Goal: Task Accomplishment & Management: Manage account settings

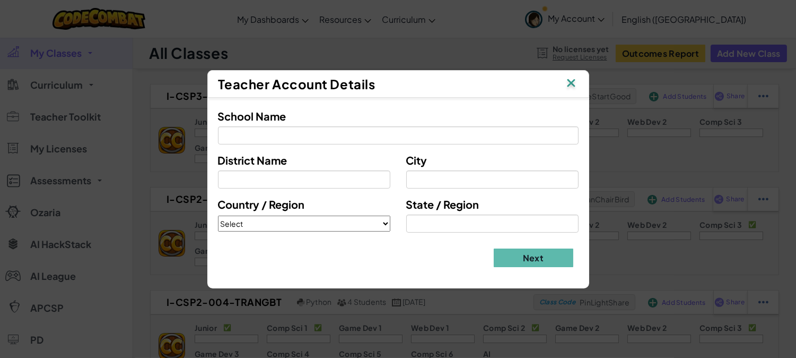
click at [575, 83] on img at bounding box center [572, 84] width 14 height 16
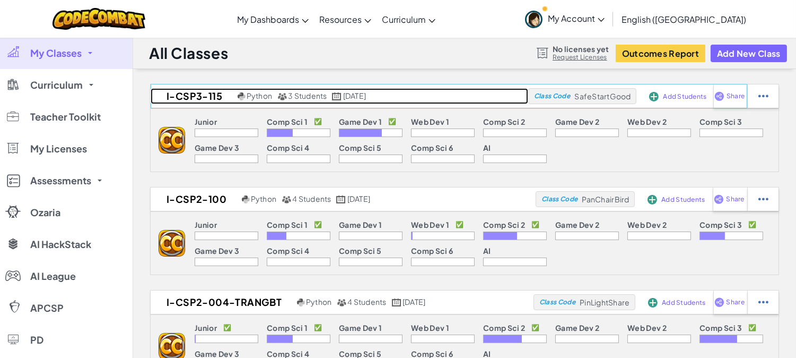
click at [213, 94] on h2 "I-CSP3-115" at bounding box center [193, 96] width 84 height 16
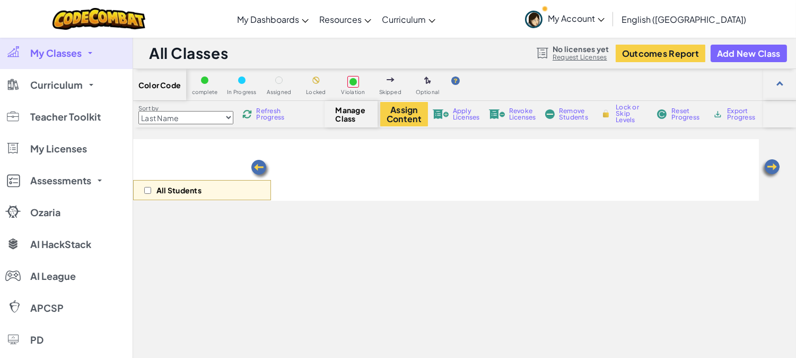
select select "5789587aad86a6efb573701e"
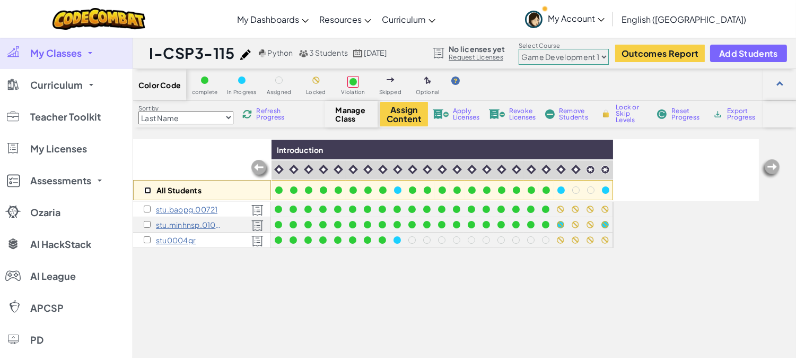
click at [146, 190] on input "checkbox" at bounding box center [147, 190] width 7 height 7
checkbox input "true"
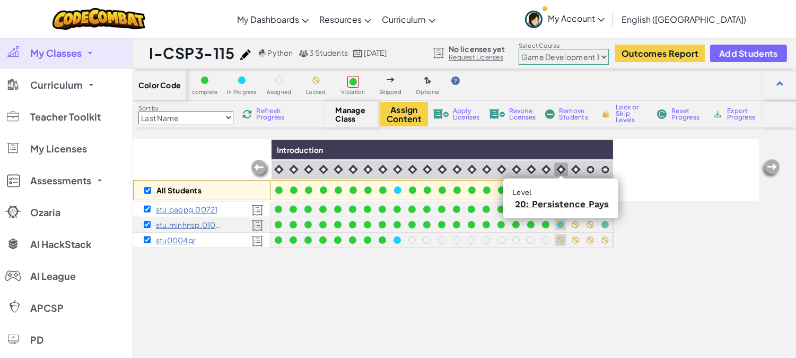
click at [561, 167] on img at bounding box center [562, 169] width 10 height 10
click at [574, 168] on img at bounding box center [576, 169] width 10 height 10
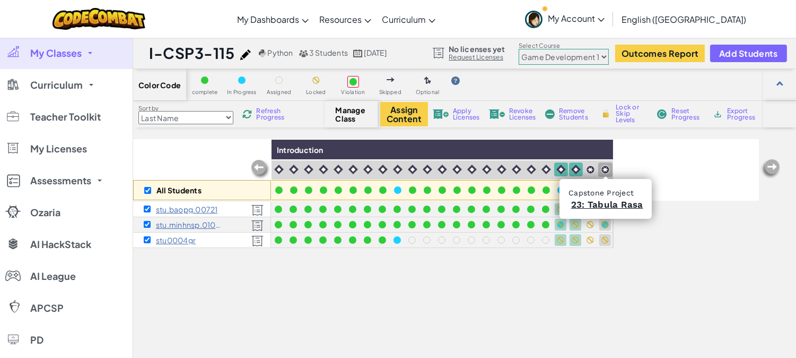
click at [605, 167] on img at bounding box center [605, 169] width 9 height 9
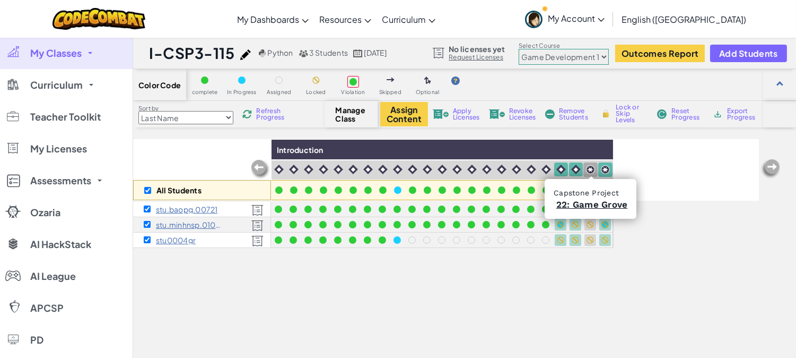
click at [589, 170] on img at bounding box center [590, 169] width 9 height 9
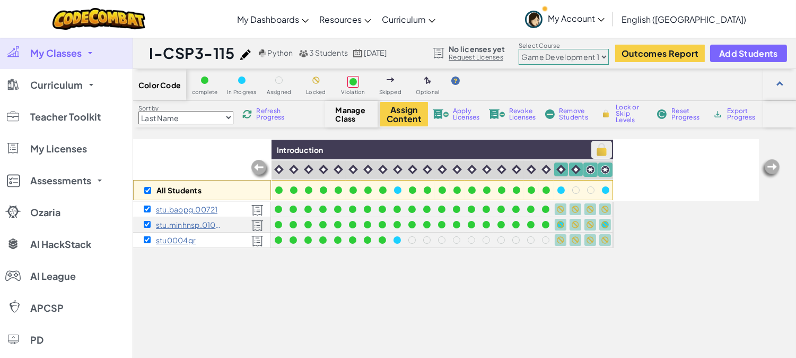
click at [602, 153] on img at bounding box center [602, 150] width 19 height 16
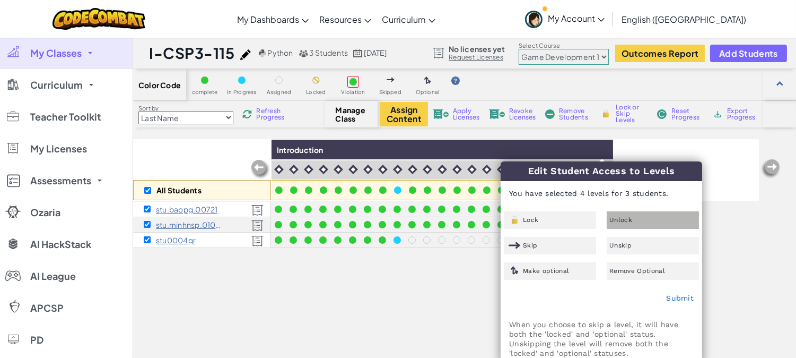
click at [609, 215] on div "Unlock" at bounding box center [653, 220] width 92 height 18
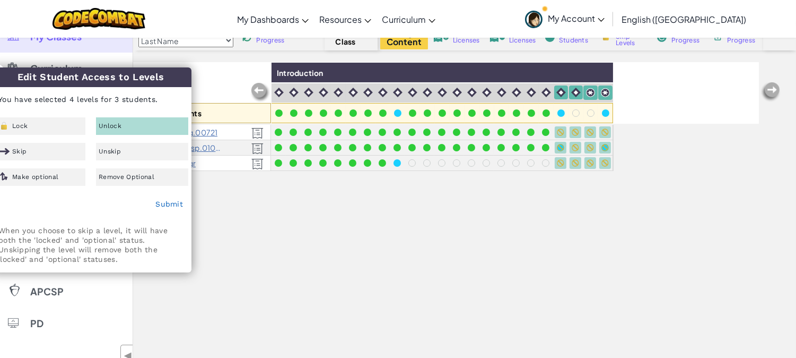
scroll to position [79, 0]
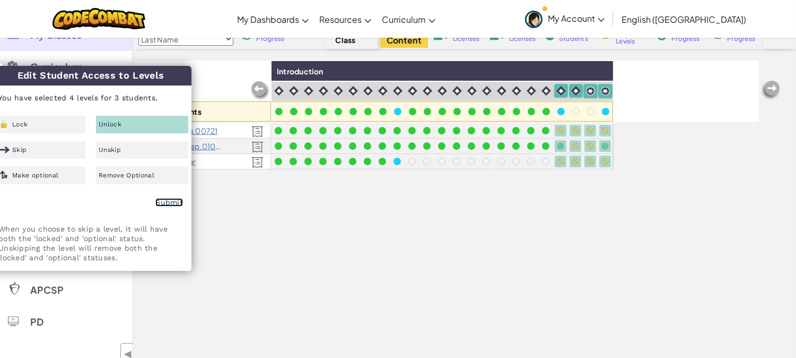
click at [164, 206] on link "Submit" at bounding box center [169, 202] width 28 height 8
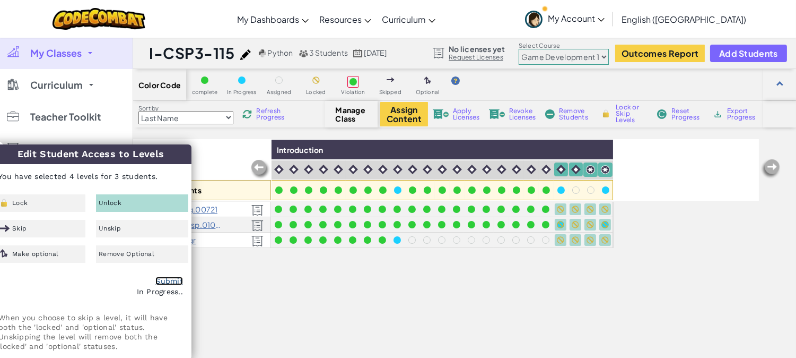
checkbox input "false"
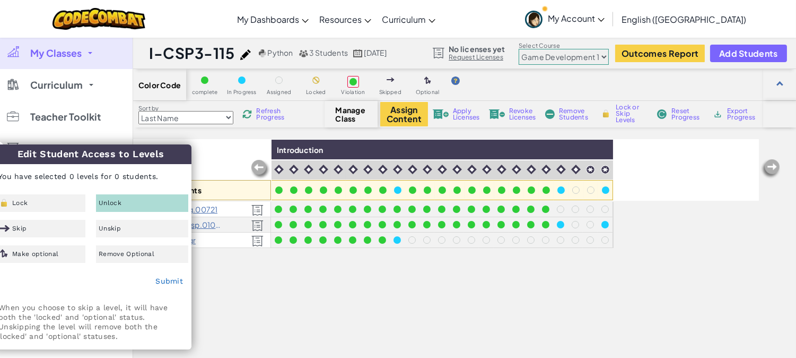
click at [401, 290] on div "All Students Introduction stu.baopg.00721 stu.minhnsp.01028 stu0004gr" at bounding box center [446, 291] width 626 height 305
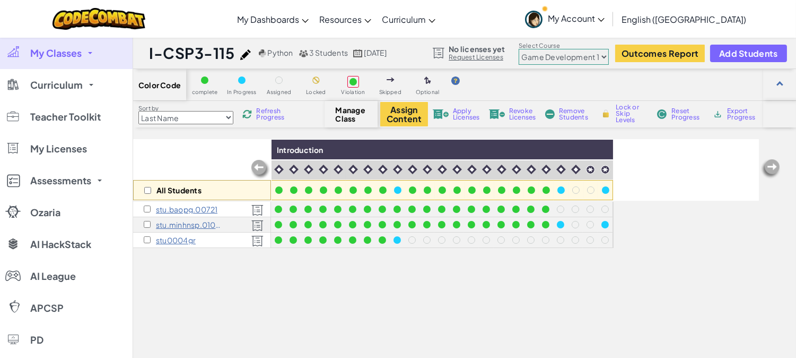
drag, startPoint x: 227, startPoint y: 277, endPoint x: 242, endPoint y: 310, distance: 36.1
click at [242, 310] on div "All Students Introduction stu.baopg.00721 stu.minhnsp.01028 stu0004gr" at bounding box center [446, 291] width 626 height 305
click at [388, 311] on div "All Students Introduction stu.baopg.00721 stu.minhnsp.01028 stu0004gr" at bounding box center [446, 291] width 626 height 305
